Goal: Task Accomplishment & Management: Use online tool/utility

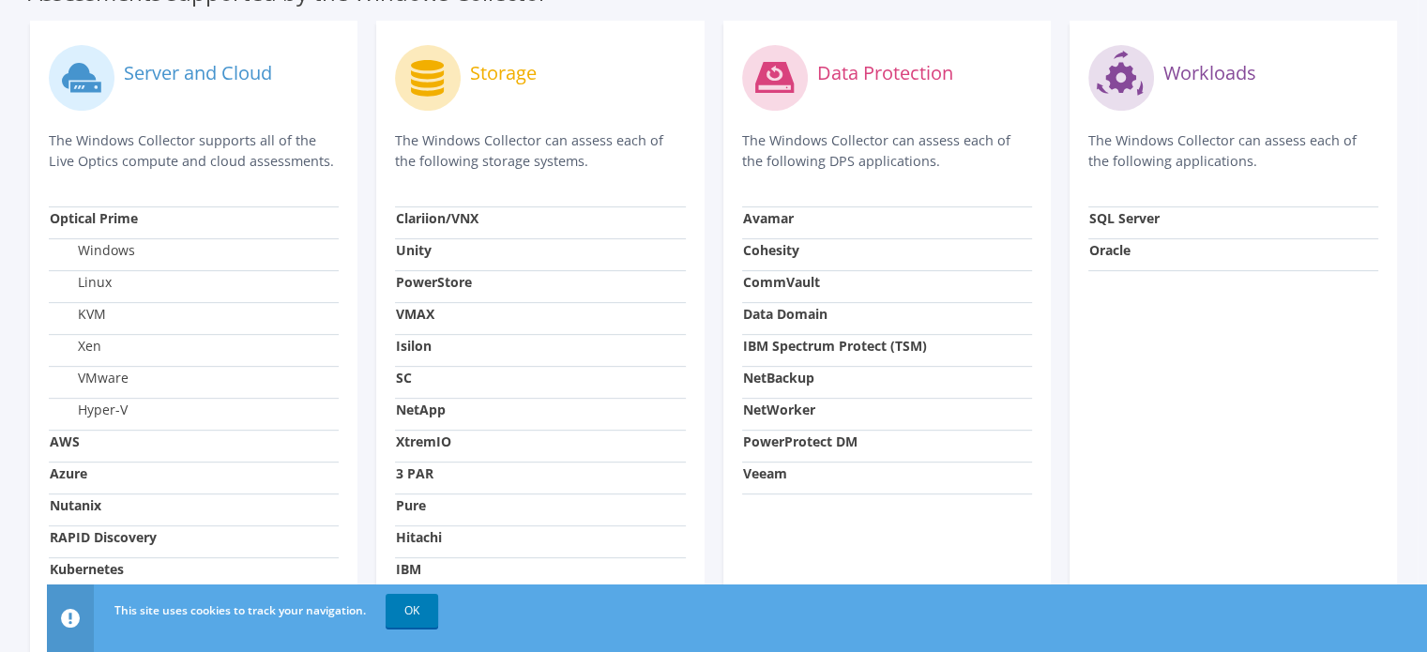
scroll to position [751, 0]
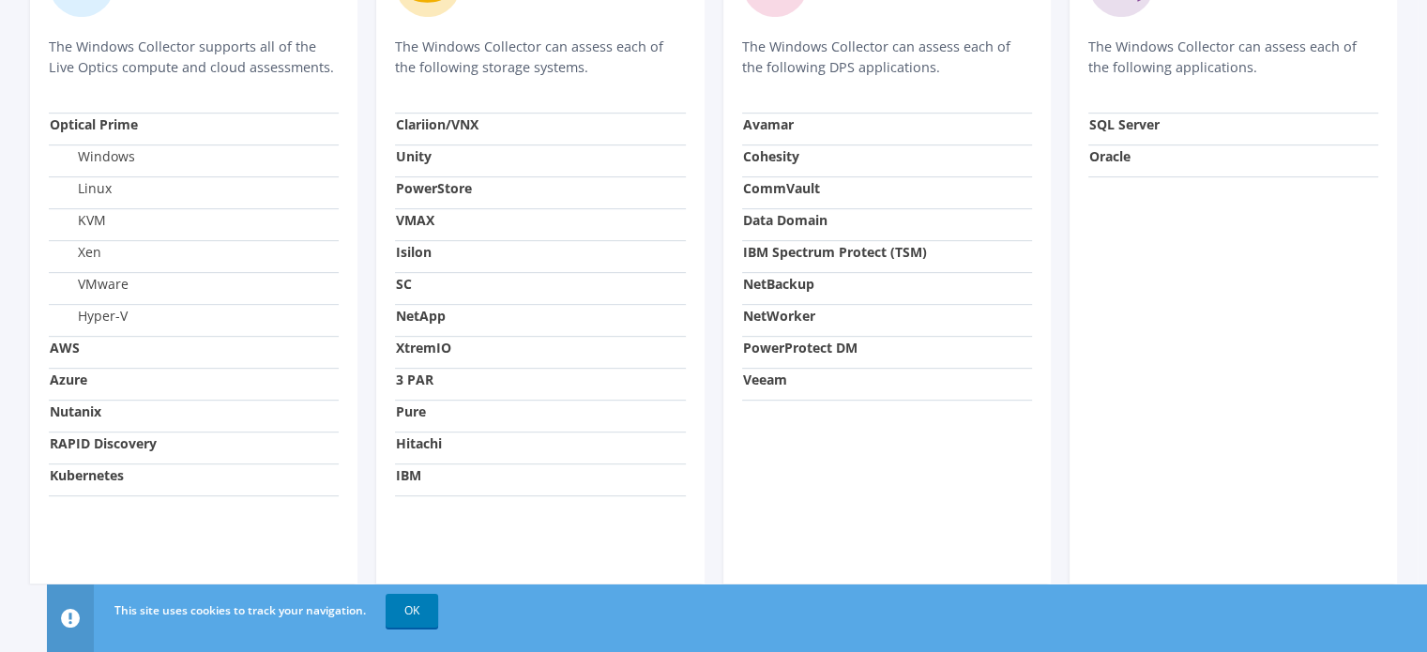
click at [104, 147] on td "Windows" at bounding box center [194, 160] width 290 height 32
drag, startPoint x: 77, startPoint y: 165, endPoint x: 116, endPoint y: 165, distance: 39.4
click at [116, 176] on td "Linux" at bounding box center [194, 192] width 290 height 32
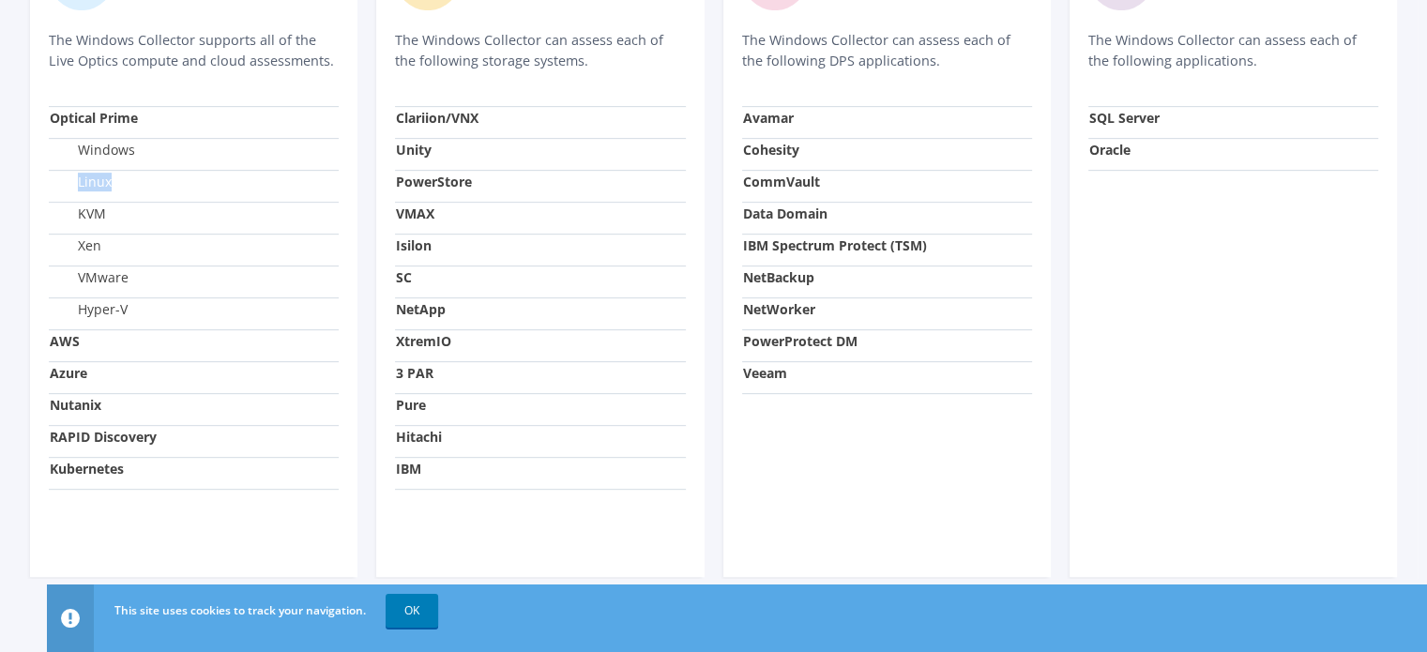
scroll to position [758, 0]
drag, startPoint x: 80, startPoint y: 257, endPoint x: 196, endPoint y: 266, distance: 116.6
click at [196, 266] on td "VMware" at bounding box center [194, 281] width 290 height 32
click at [413, 612] on link "OK" at bounding box center [412, 611] width 53 height 34
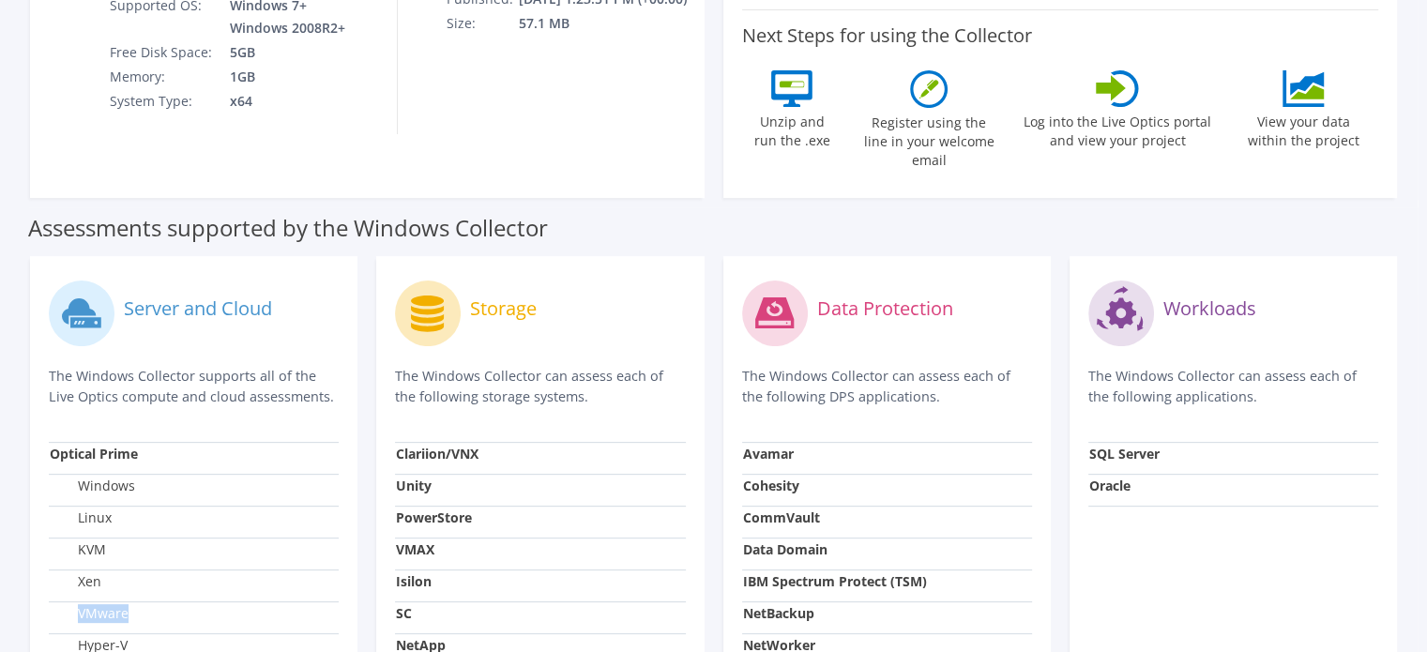
scroll to position [383, 0]
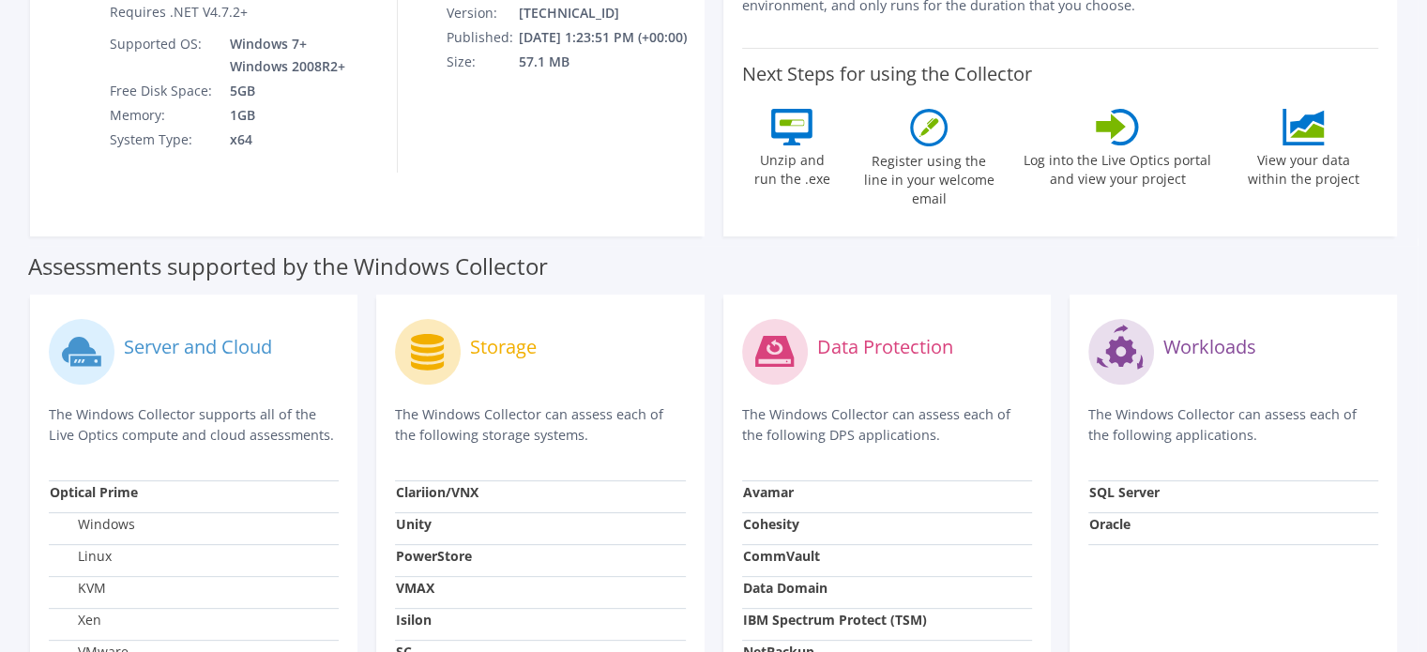
click at [72, 337] on icon at bounding box center [79, 350] width 34 height 26
click at [79, 337] on icon at bounding box center [79, 350] width 34 height 26
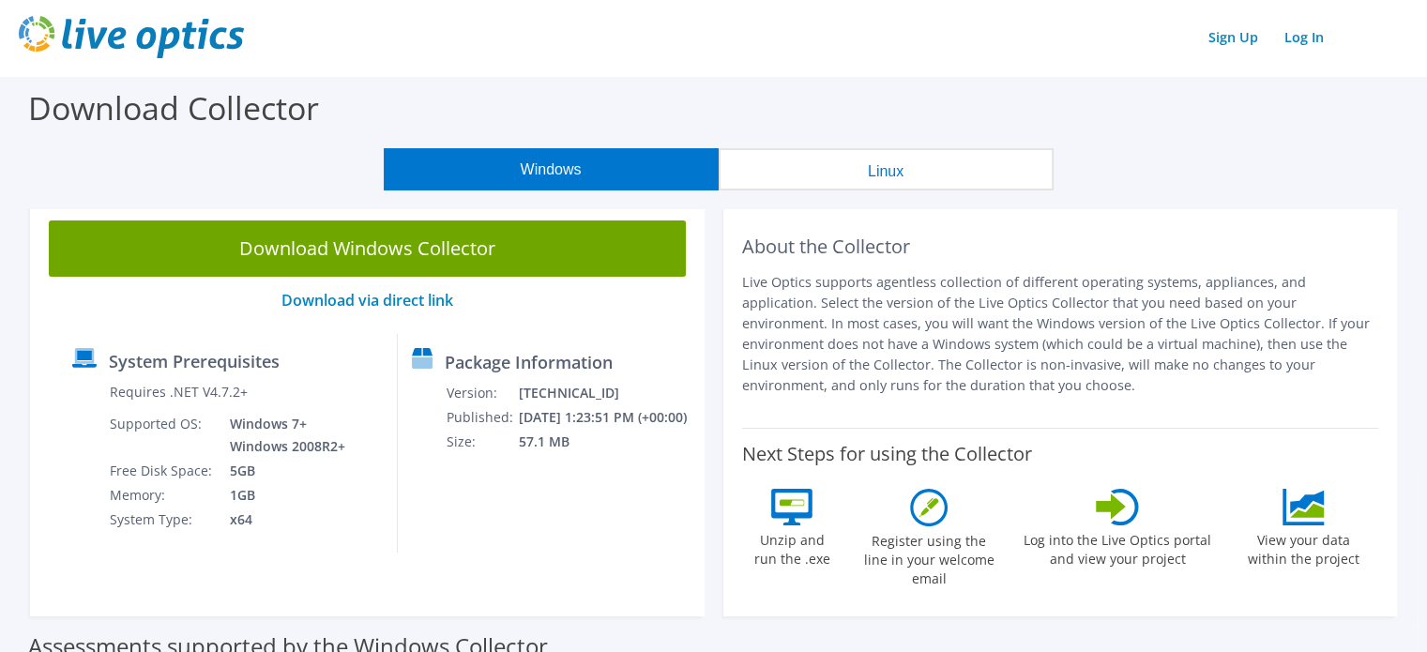
scroll to position [0, 0]
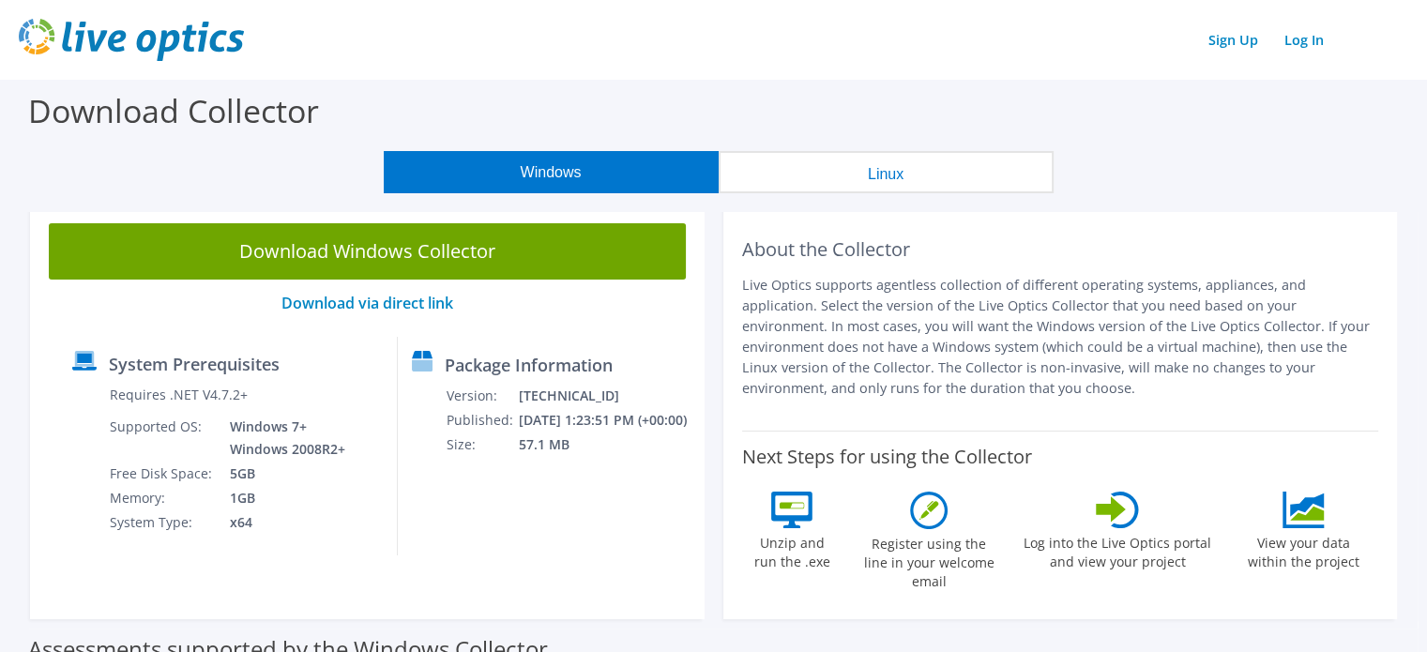
click at [150, 40] on img at bounding box center [131, 40] width 225 height 42
click at [180, 43] on img at bounding box center [131, 40] width 225 height 42
